Goal: Information Seeking & Learning: Learn about a topic

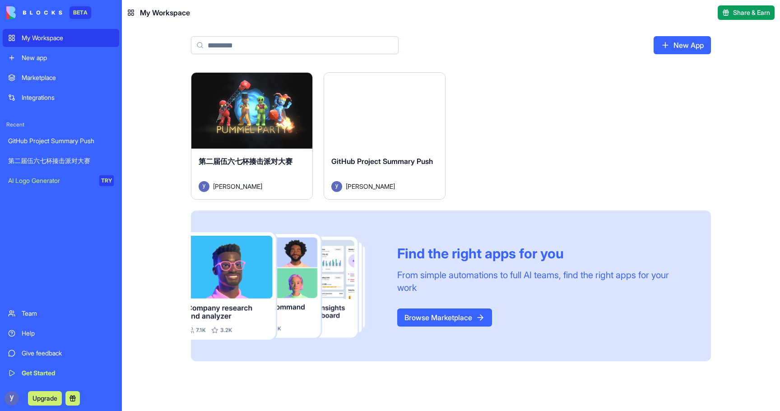
click at [37, 159] on div "第二届伍六七杯揍击派对大赛" at bounding box center [61, 160] width 106 height 9
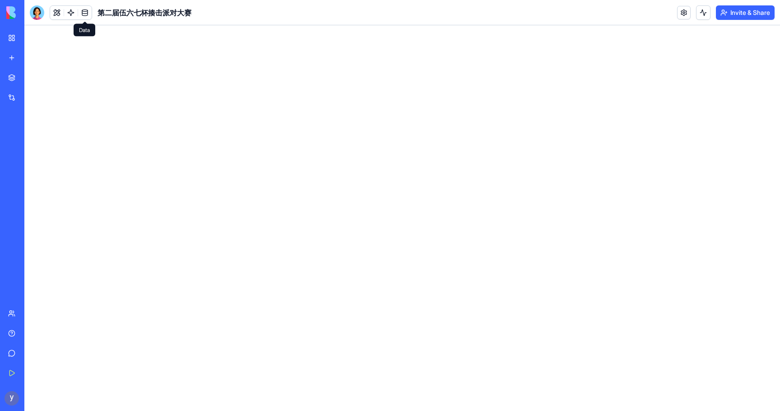
click at [84, 14] on link at bounding box center [85, 13] width 14 height 14
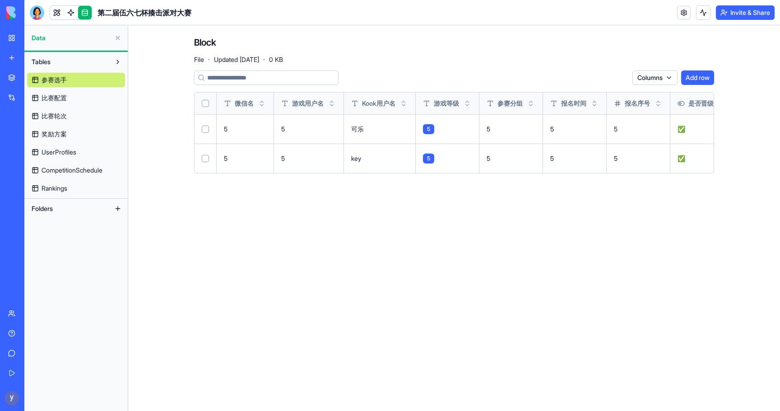
click at [206, 104] on button "Select all" at bounding box center [205, 103] width 7 height 7
click at [605, 80] on html "BETA My Workspace New app Marketplace Integrations Recent GitHub Project Summar…" at bounding box center [390, 205] width 780 height 411
click at [596, 96] on div "Delete" at bounding box center [597, 96] width 53 height 14
click at [70, 100] on link "比赛配置" at bounding box center [76, 98] width 98 height 14
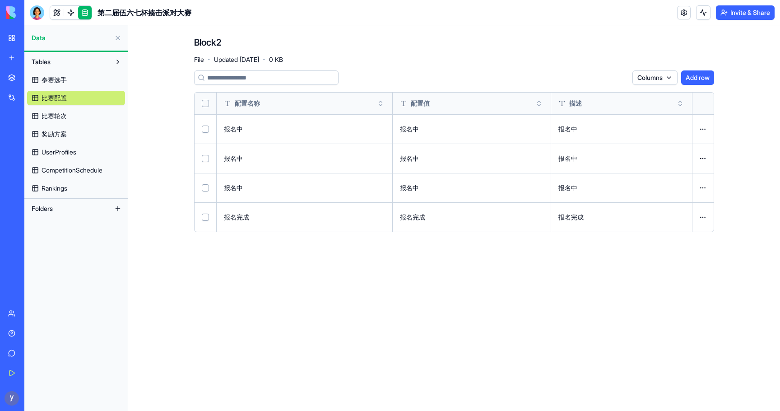
click at [73, 115] on link "比赛轮次" at bounding box center [76, 116] width 98 height 14
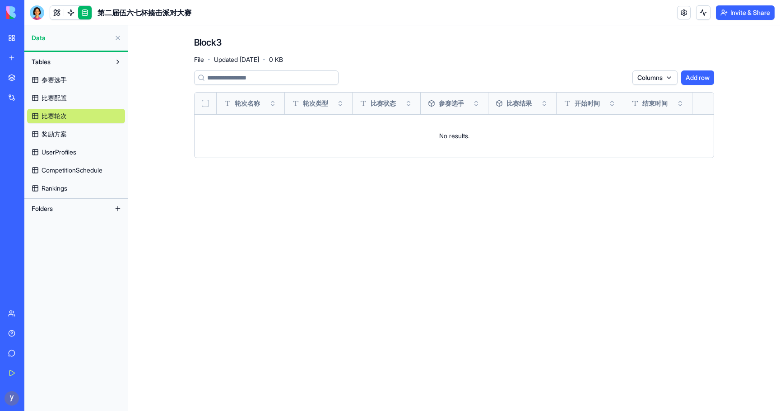
click at [70, 134] on link "奖励方案" at bounding box center [76, 134] width 98 height 14
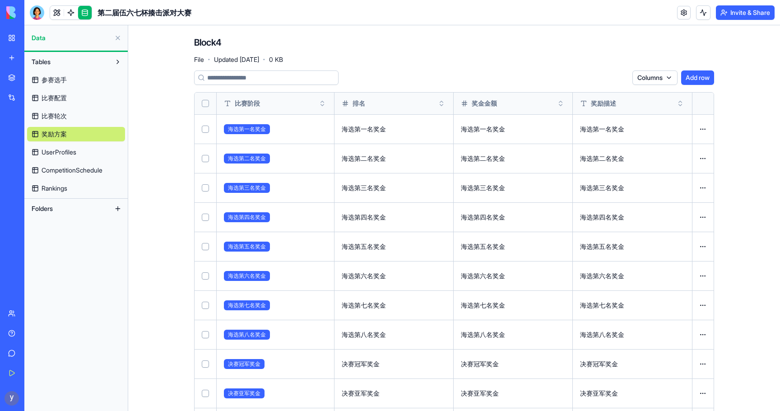
scroll to position [191, 0]
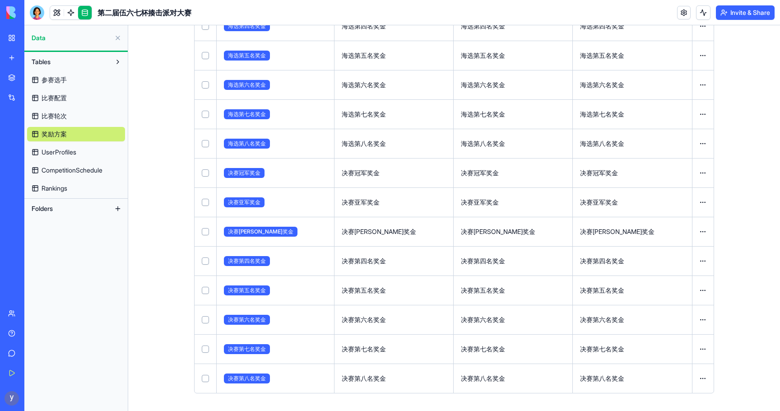
click at [81, 151] on link "UserProfiles" at bounding box center [76, 152] width 98 height 14
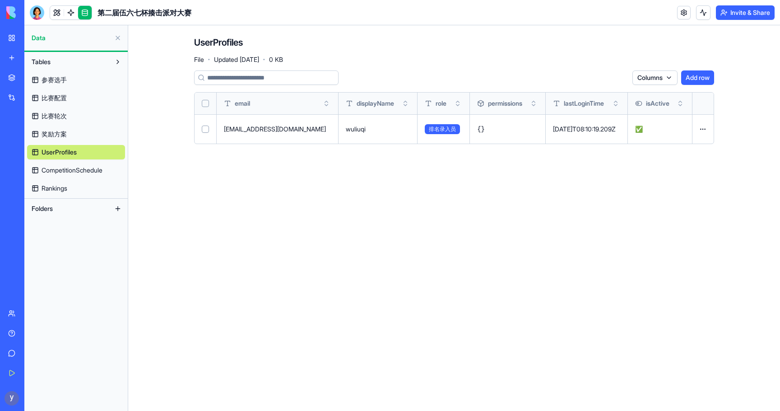
click at [71, 175] on link "CompetitionSchedule" at bounding box center [76, 170] width 98 height 14
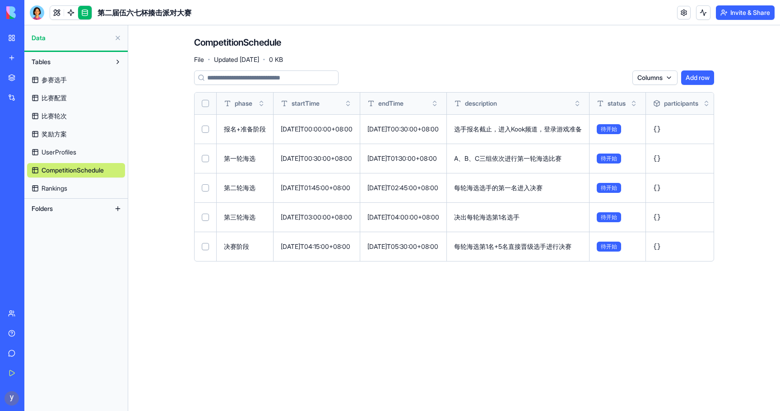
click at [67, 187] on span "Rankings" at bounding box center [55, 188] width 26 height 9
